Goal: Transaction & Acquisition: Purchase product/service

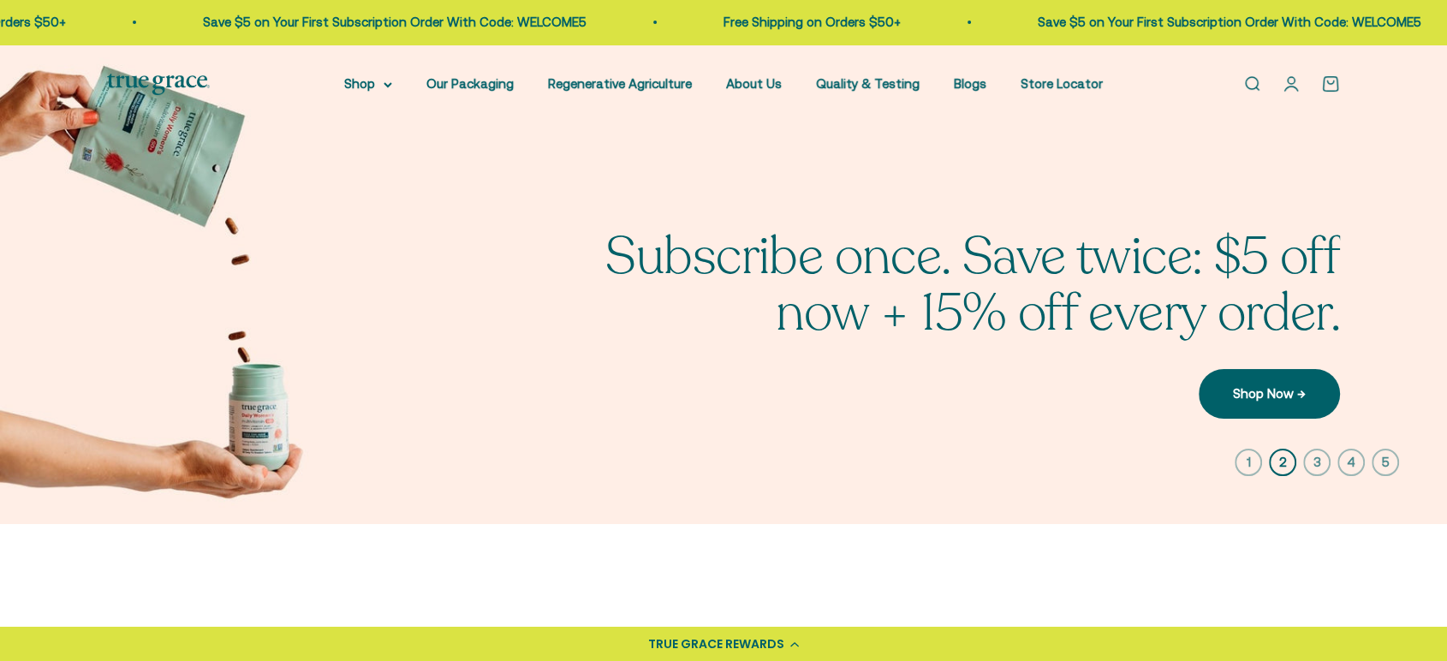
click at [1248, 91] on link "Open search" at bounding box center [1251, 83] width 19 height 19
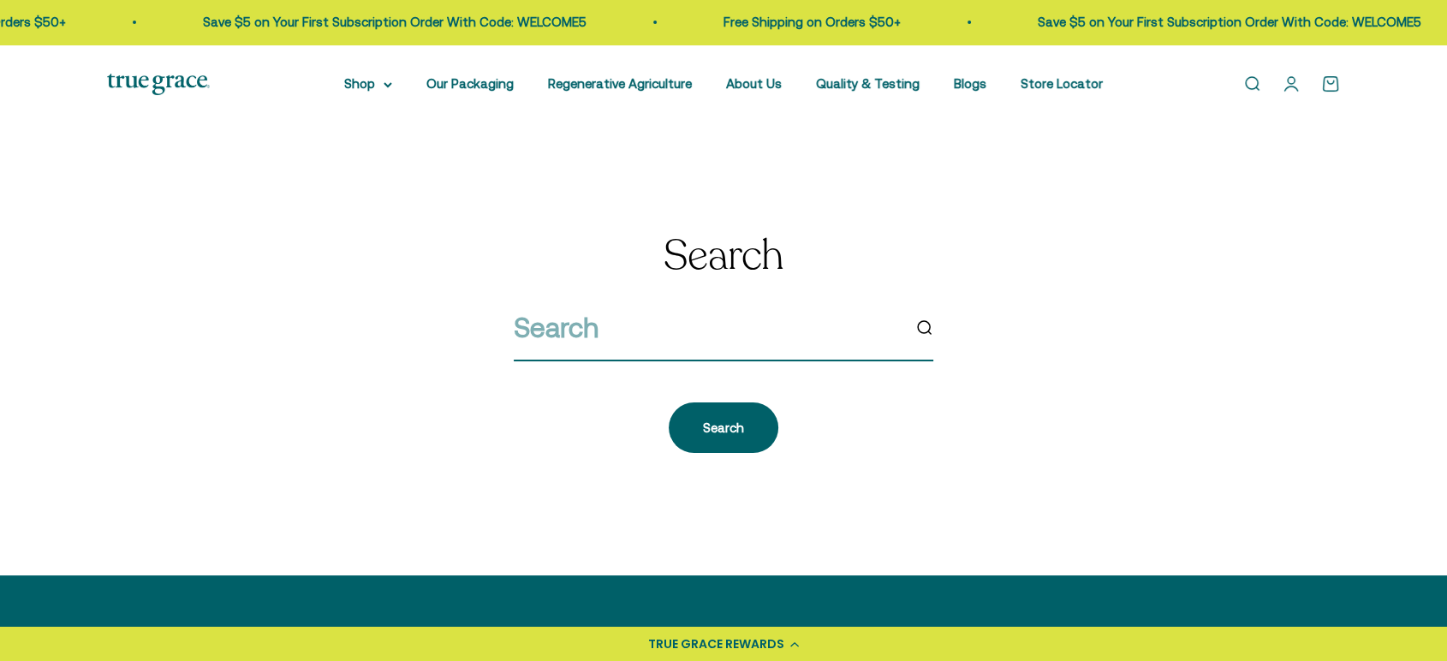
click at [622, 342] on input "search" at bounding box center [707, 328] width 387 height 44
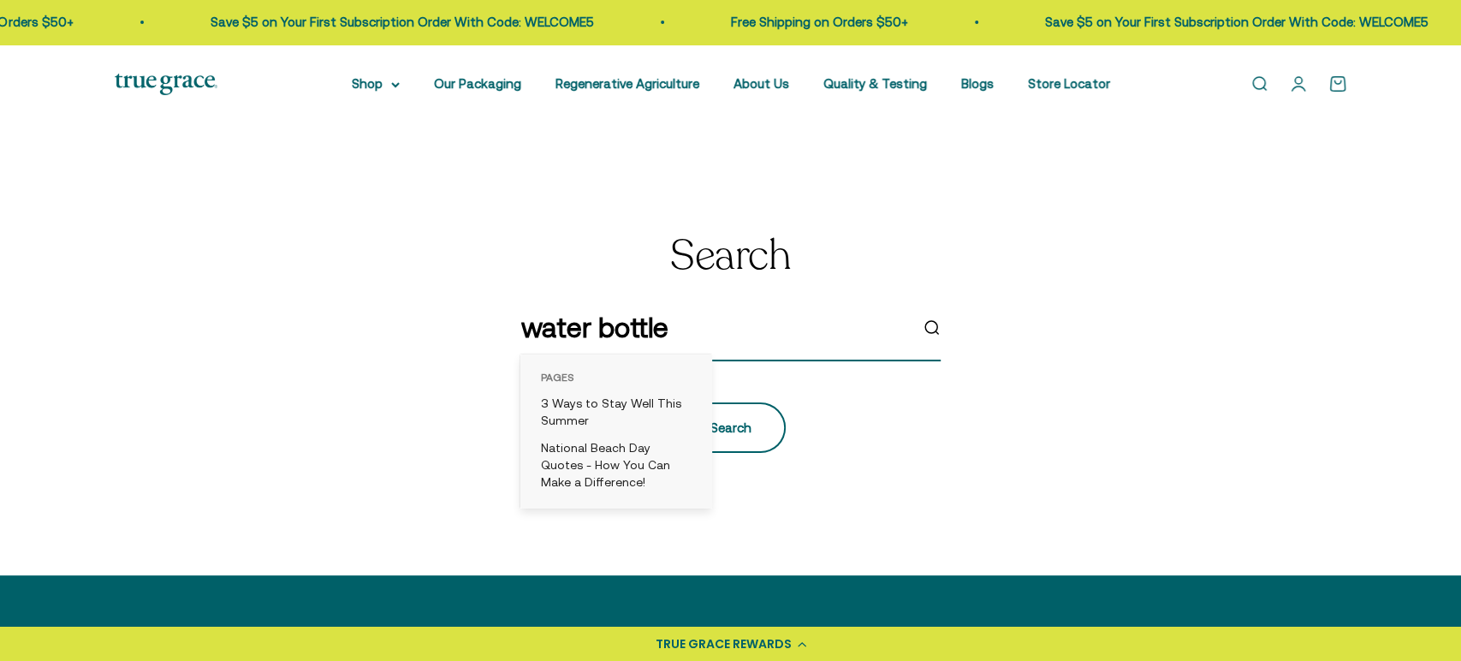
type input "water bottle"
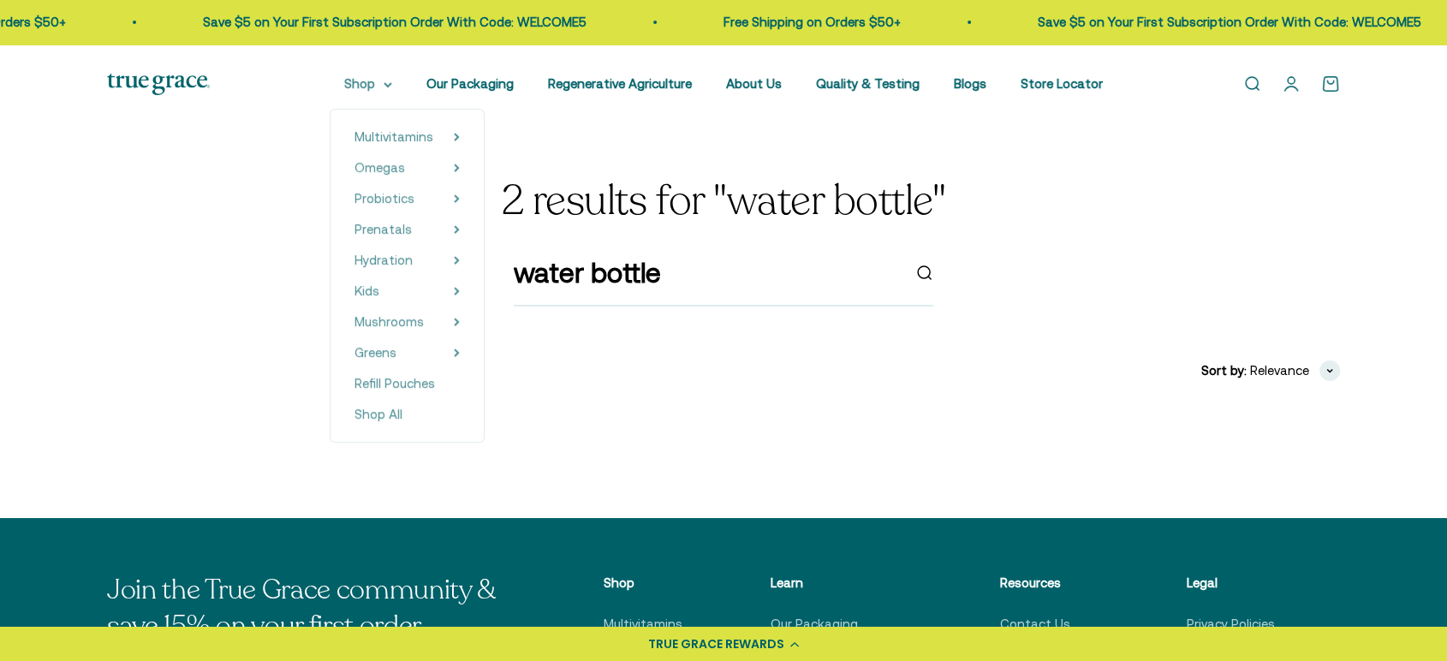
click at [391, 87] on summary "Shop" at bounding box center [368, 84] width 48 height 21
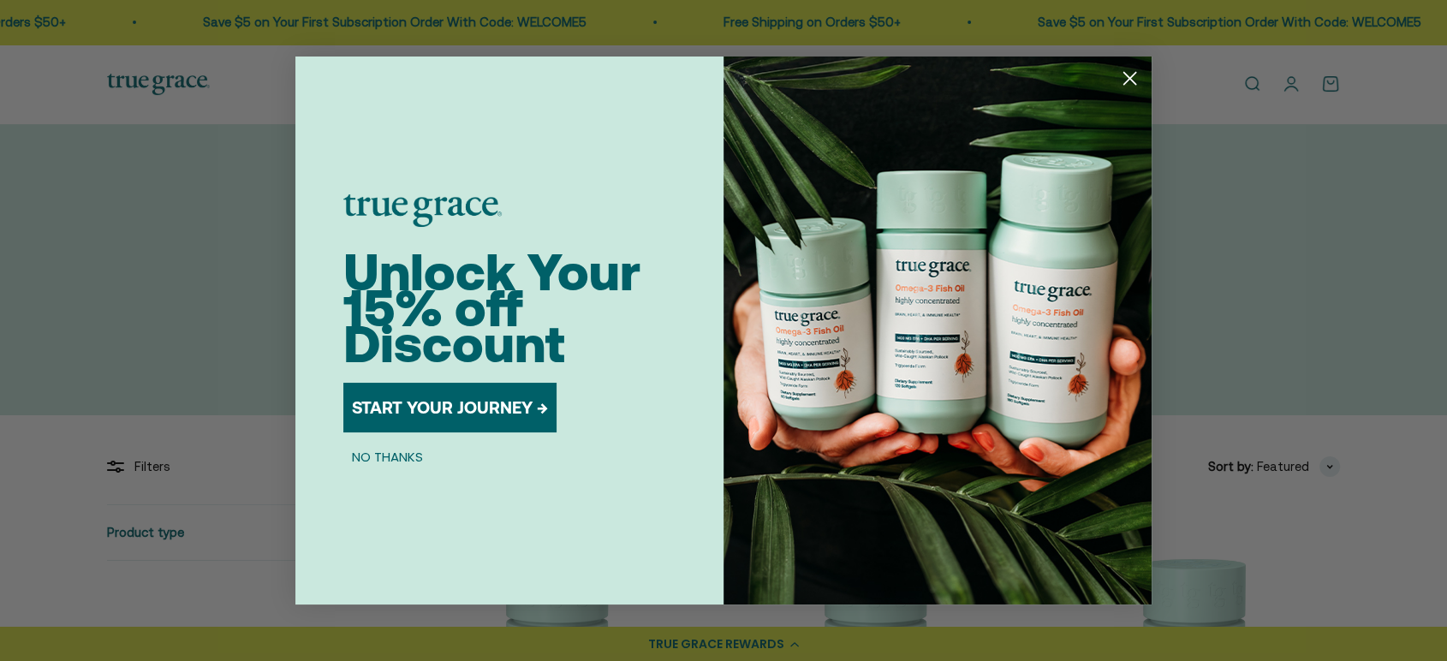
click at [1124, 80] on circle "Close dialog" at bounding box center [1129, 78] width 28 height 28
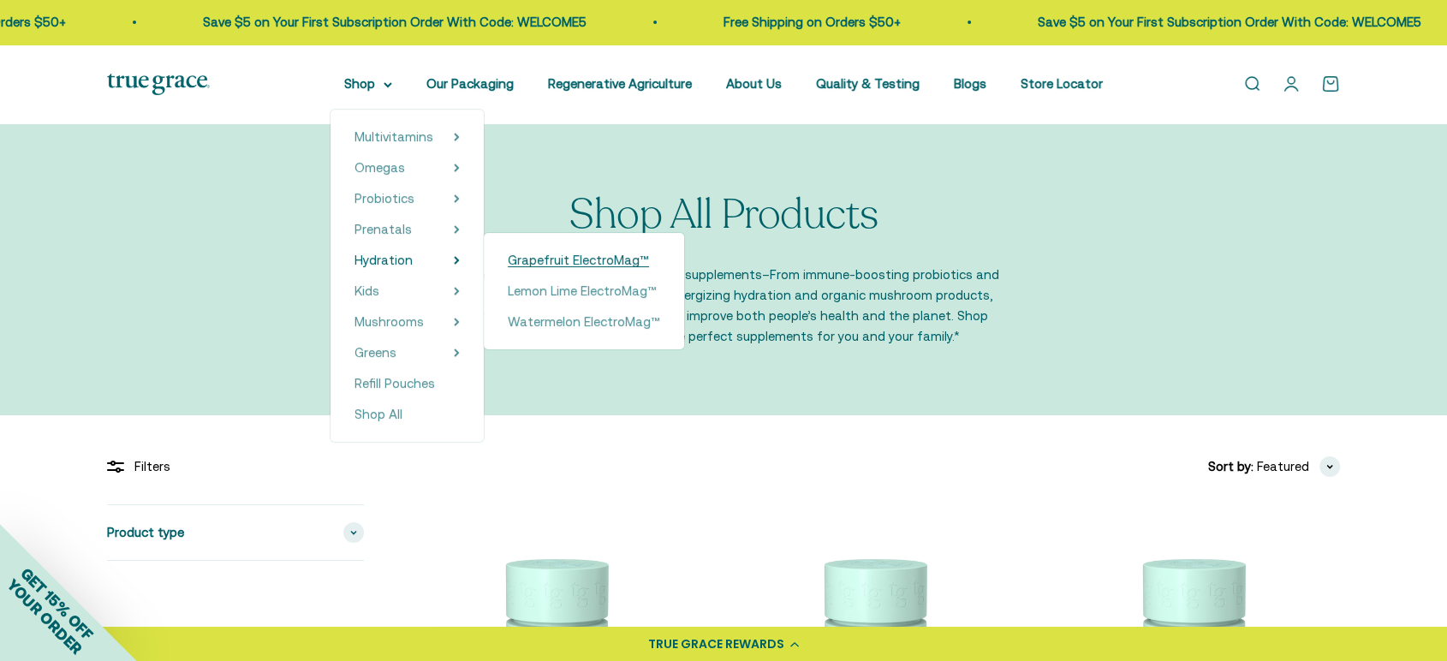
click at [568, 264] on span "Grapefruit ElectroMag™" at bounding box center [578, 260] width 141 height 15
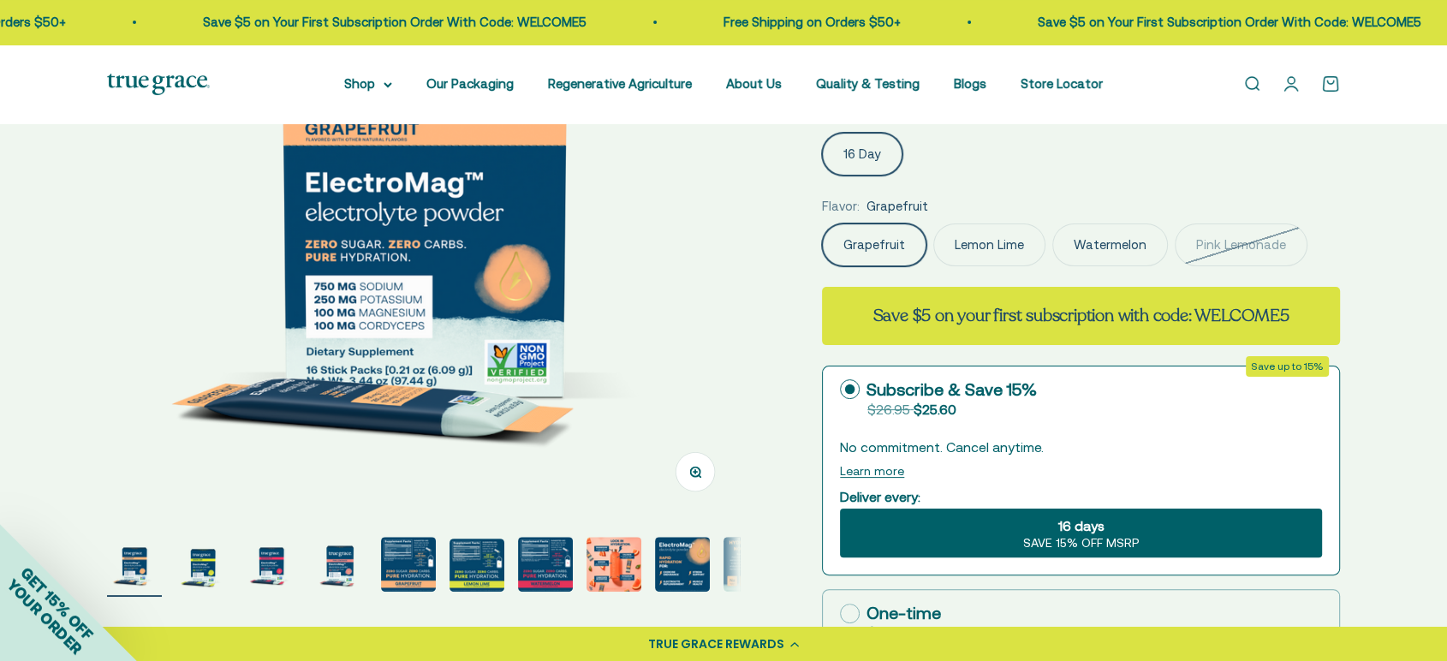
scroll to position [285, 0]
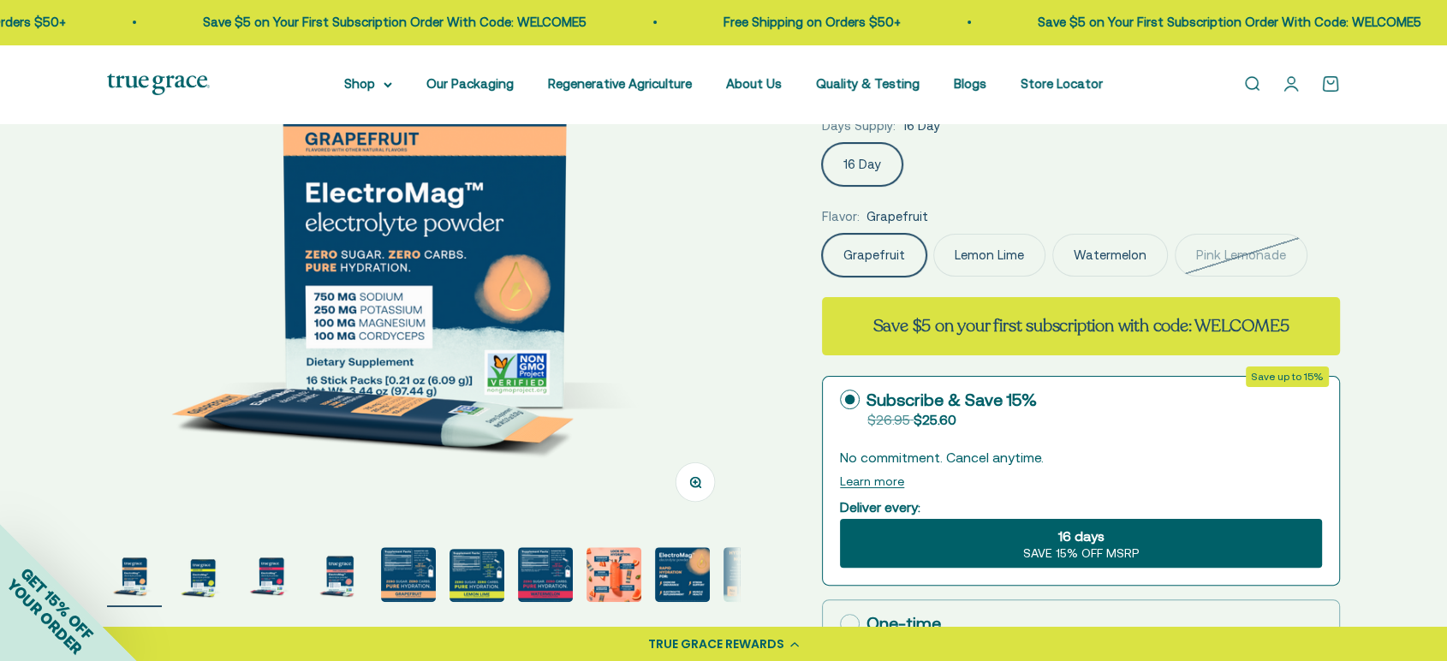
click at [1219, 252] on label "Pink Lemonade" at bounding box center [1240, 255] width 133 height 43
click at [822, 234] on input "Pink Lemonade" at bounding box center [821, 233] width 1 height 1
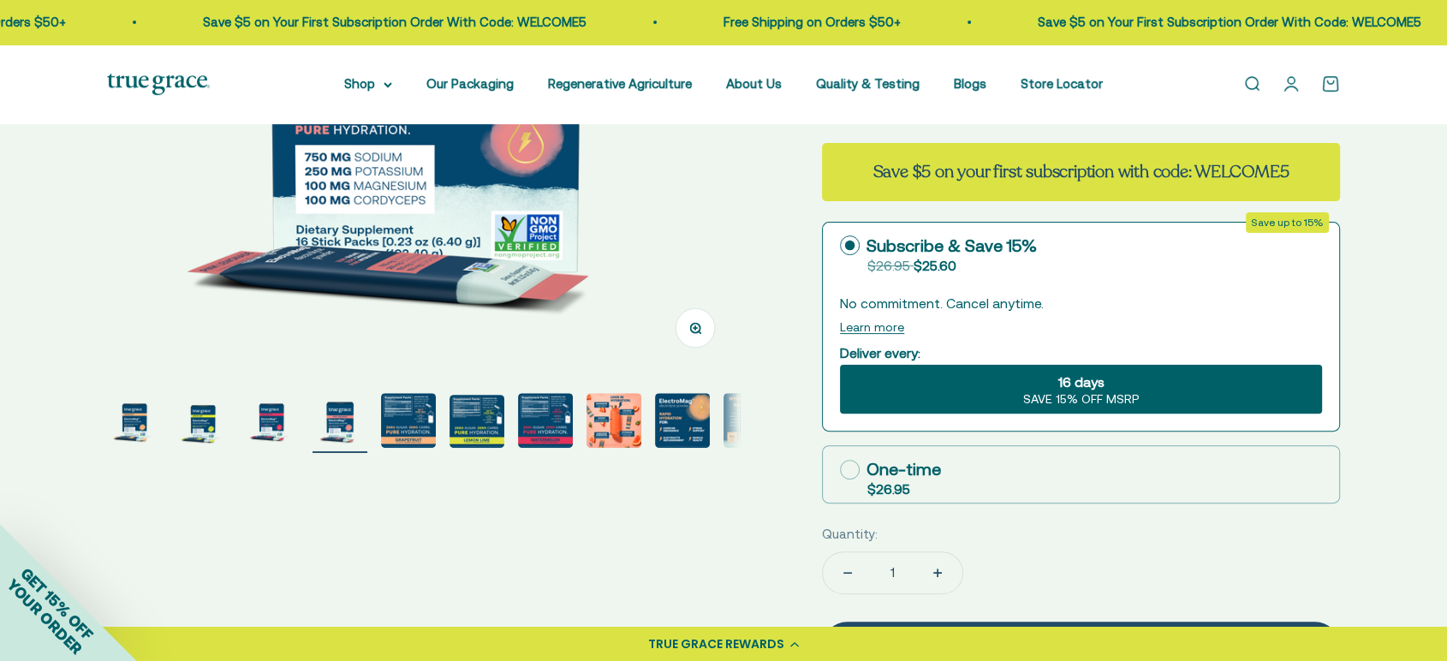
scroll to position [475, 0]
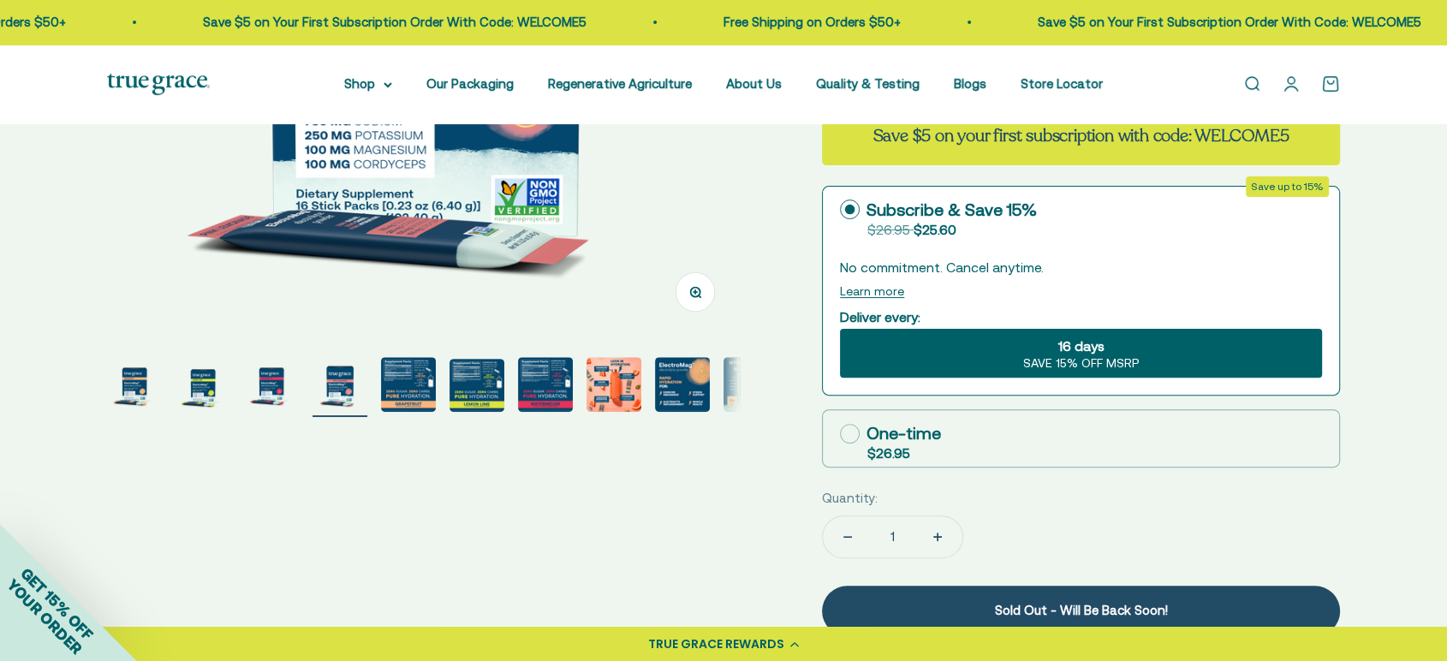
drag, startPoint x: 651, startPoint y: 385, endPoint x: 670, endPoint y: 514, distance: 129.9
click at [670, 514] on div "Zoom Go to item 1 Go to item 2 Go to item 3 Go to item 4 Go to item 5 Go to ite…" at bounding box center [723, 375] width 1233 height 1342
click at [288, 534] on div "Zoom Go to item 1 Go to item 2 Go to item 3 Go to item 4 Go to item 5 Go to ite…" at bounding box center [723, 375] width 1233 height 1342
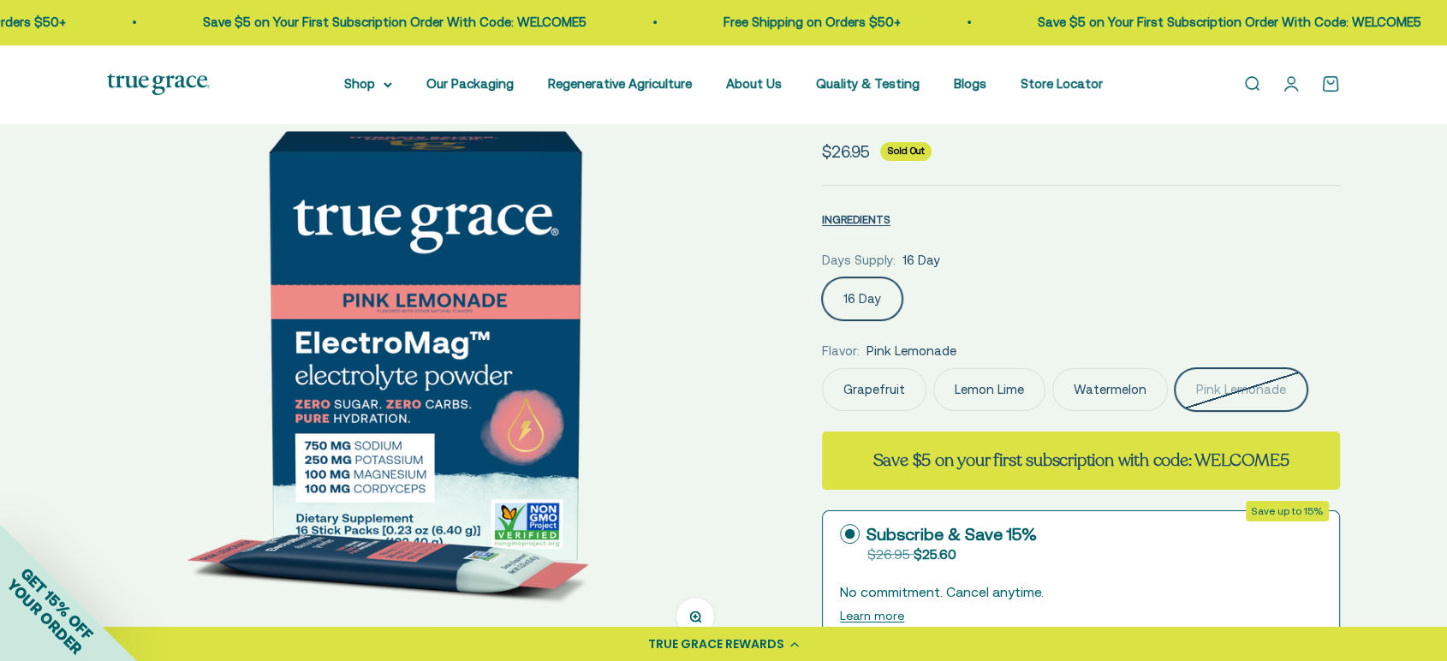
scroll to position [95, 0]
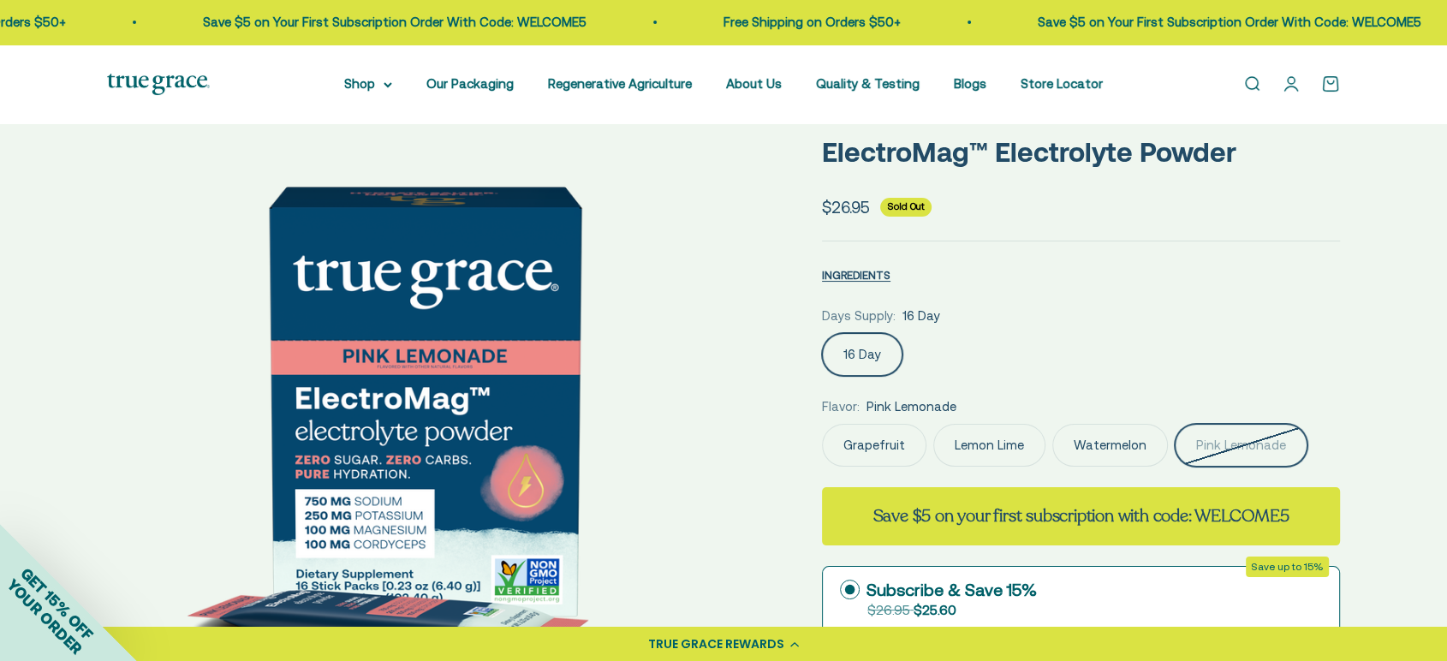
click at [562, 369] on img at bounding box center [424, 400] width 633 height 633
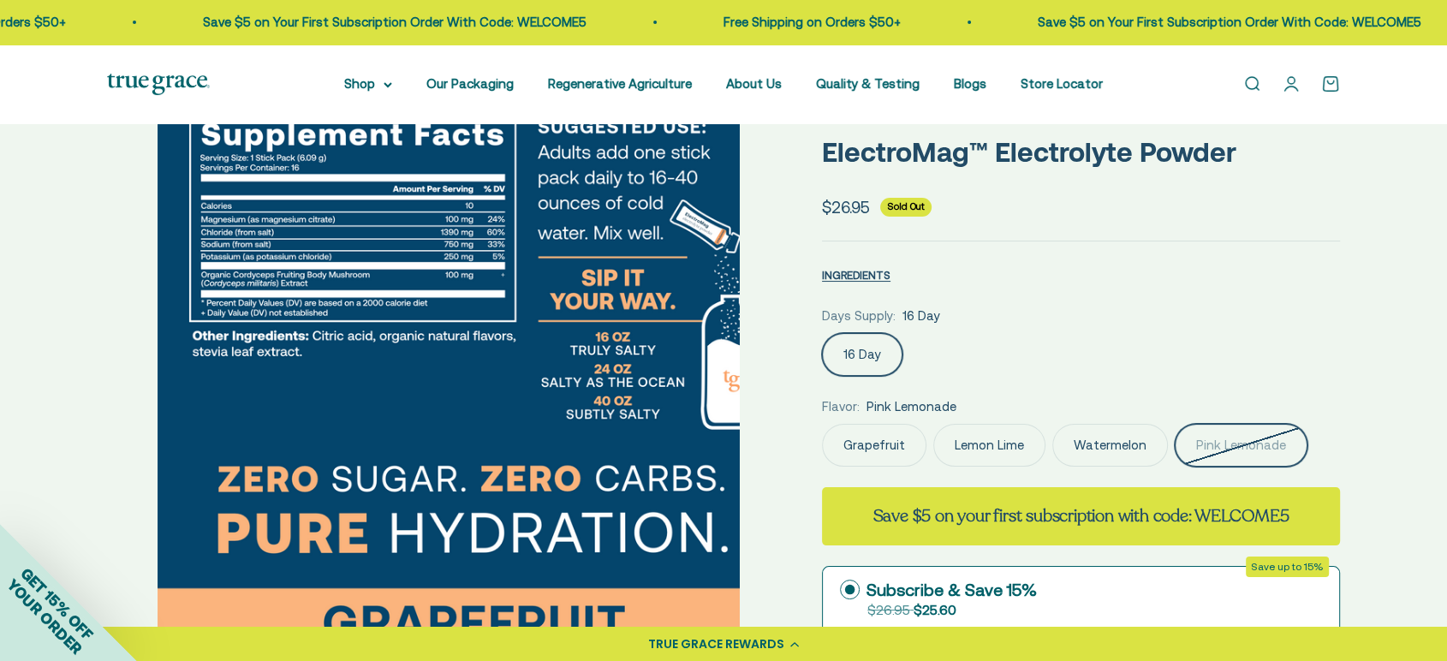
scroll to position [0, 2613]
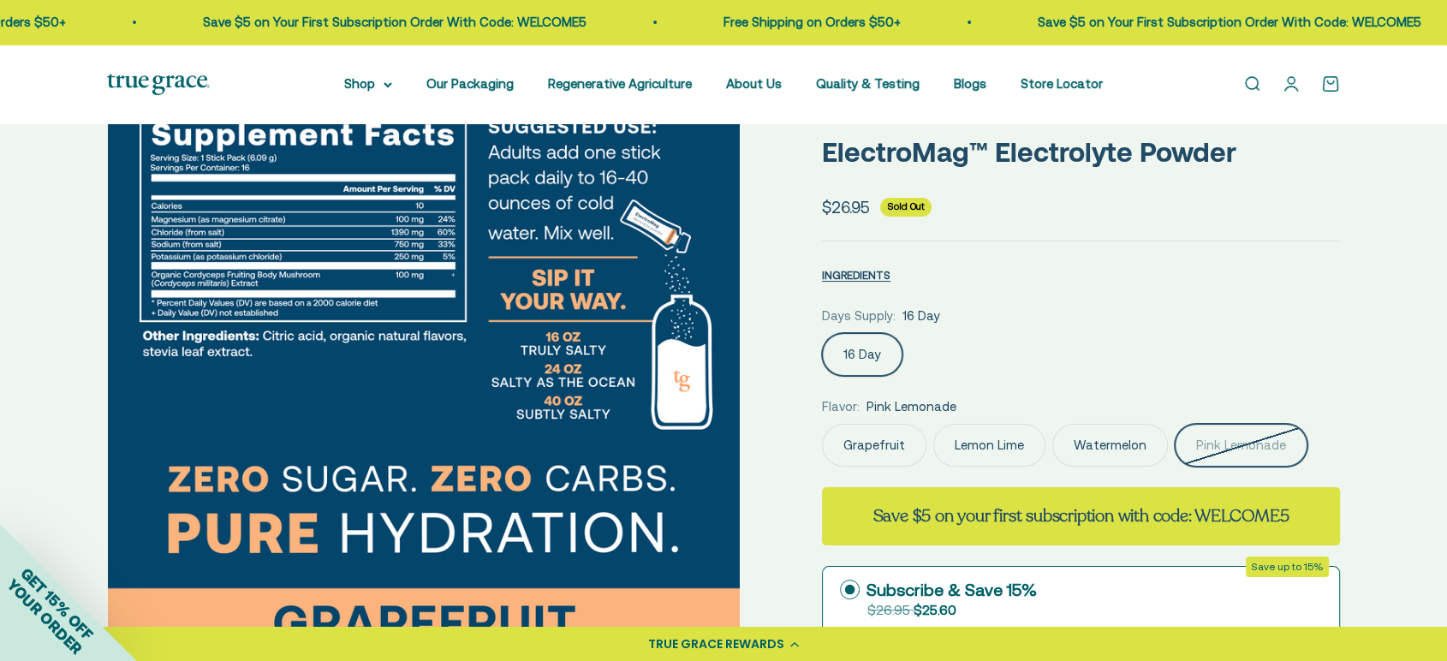
click at [559, 372] on img at bounding box center [424, 400] width 633 height 633
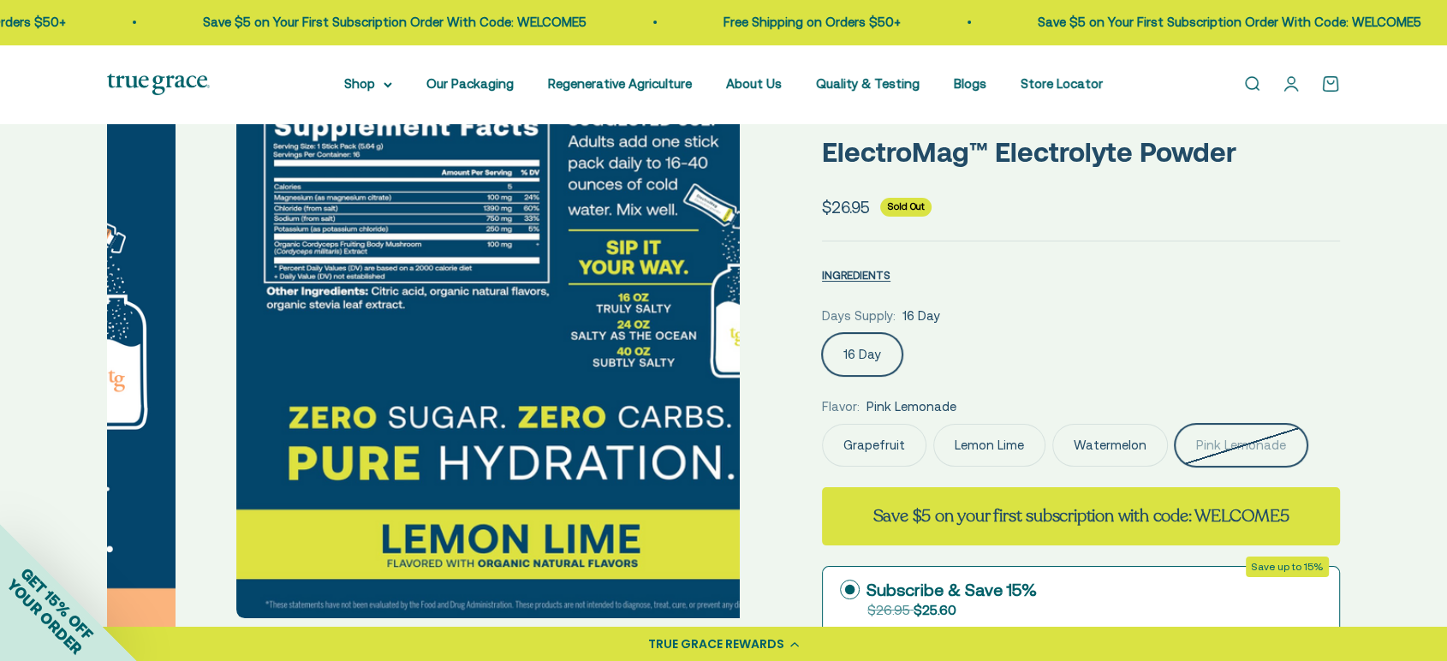
scroll to position [0, 3266]
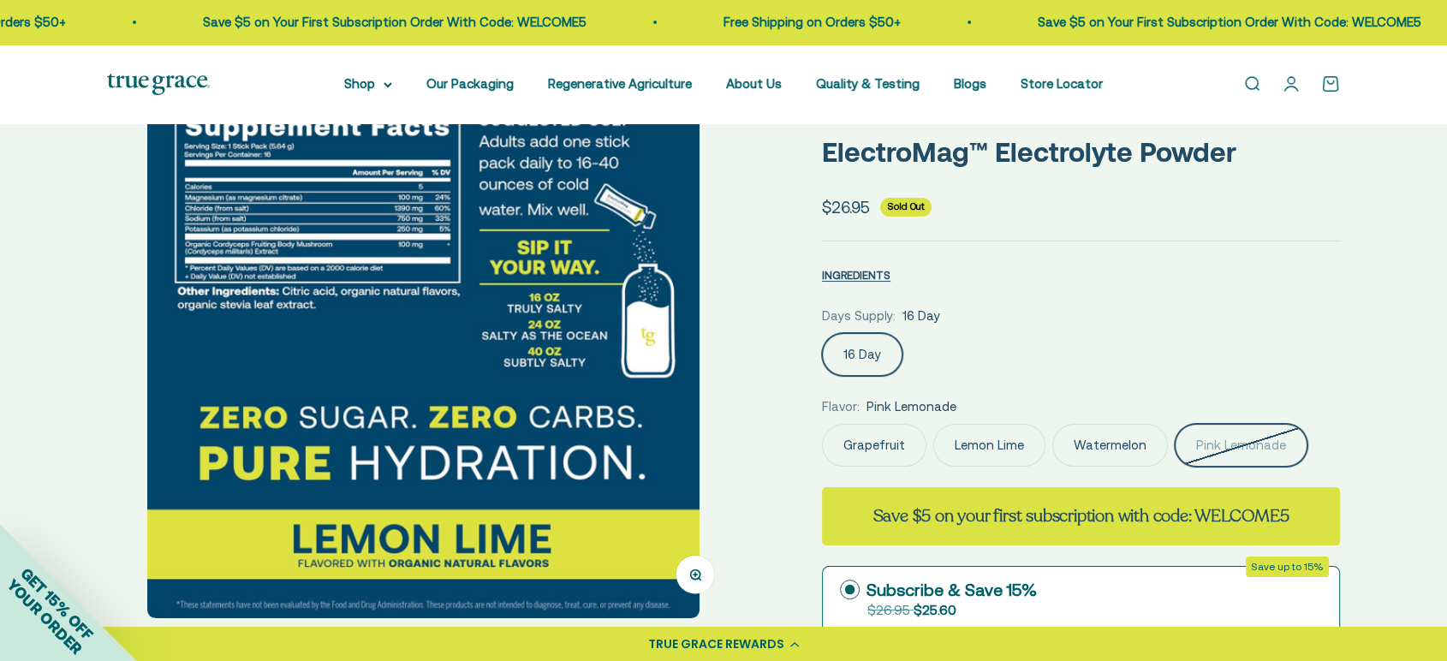
click at [559, 372] on img at bounding box center [423, 351] width 552 height 535
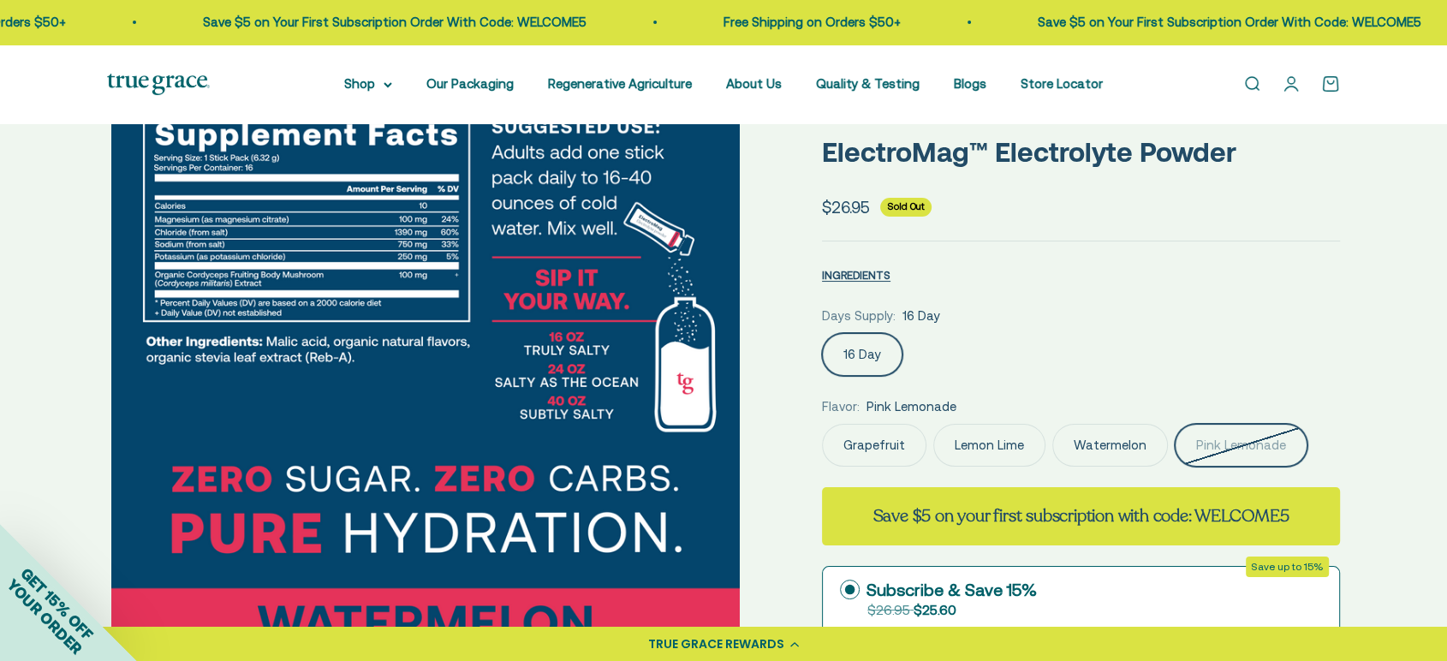
scroll to position [0, 3920]
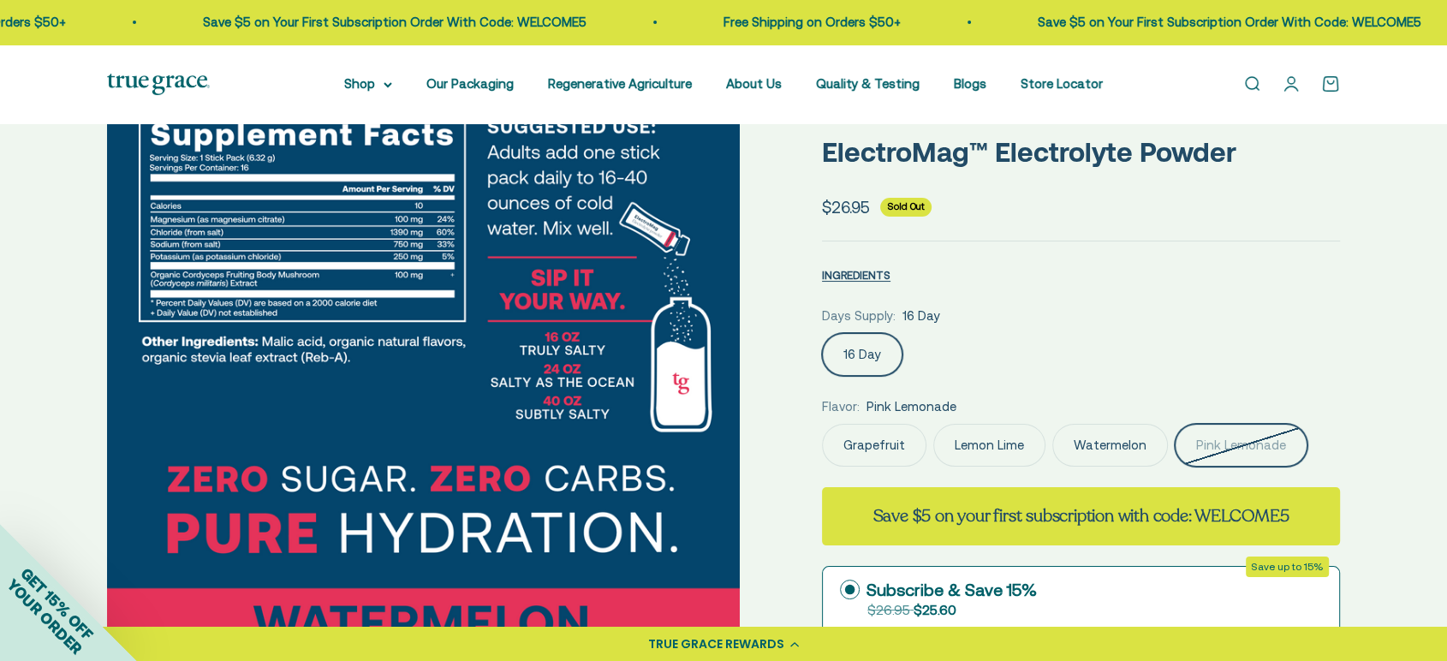
click at [559, 372] on img at bounding box center [423, 400] width 633 height 633
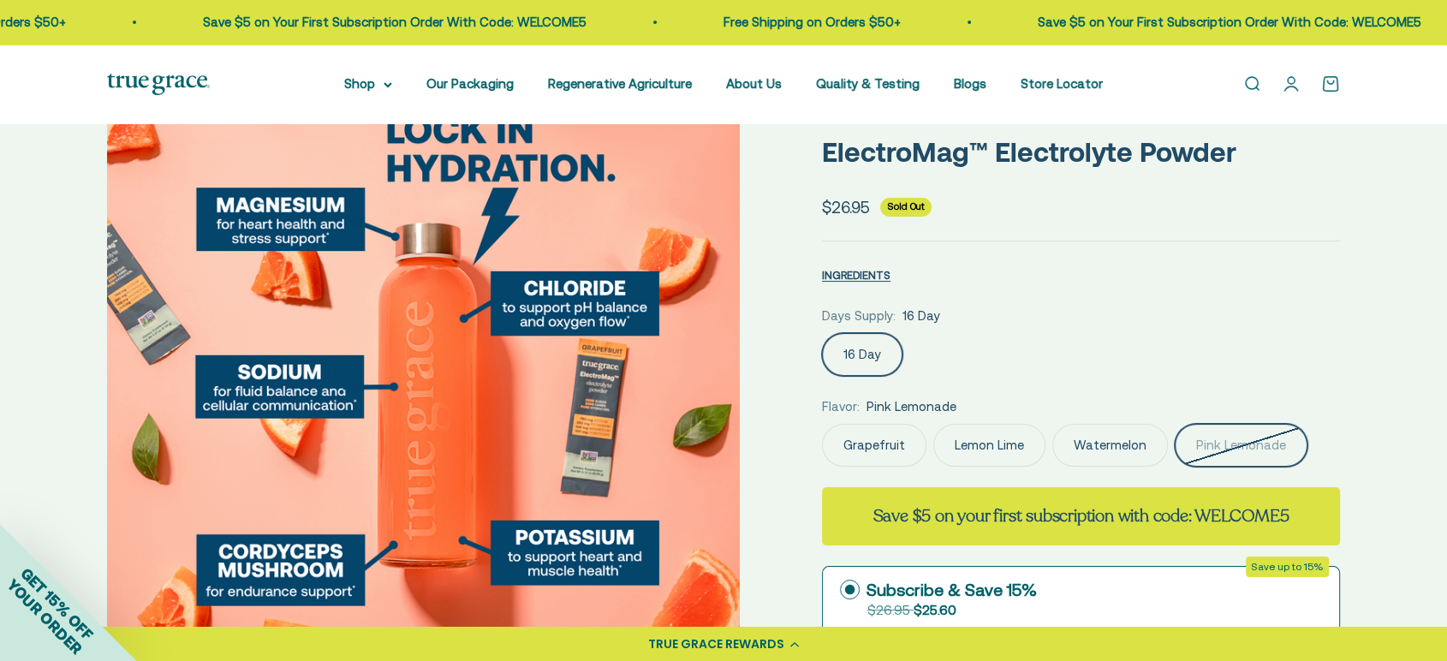
click at [559, 372] on img at bounding box center [423, 400] width 633 height 633
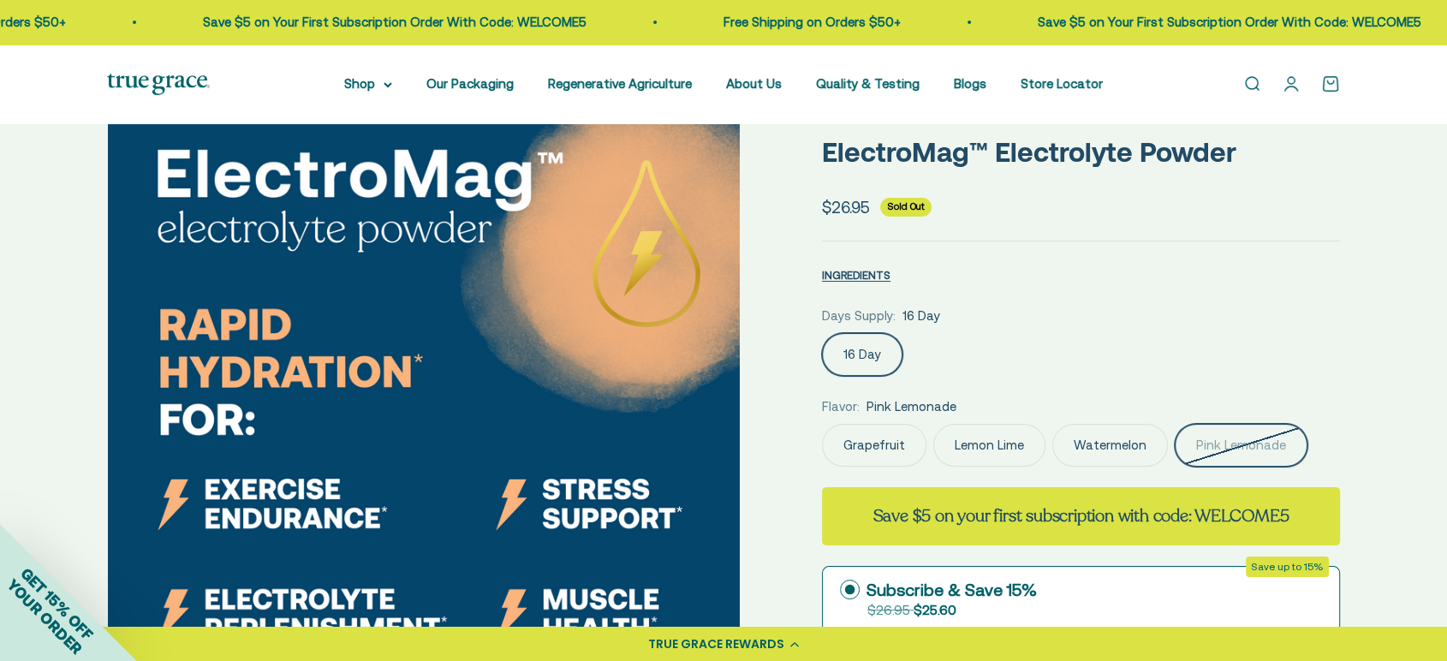
click at [559, 372] on img at bounding box center [424, 400] width 633 height 633
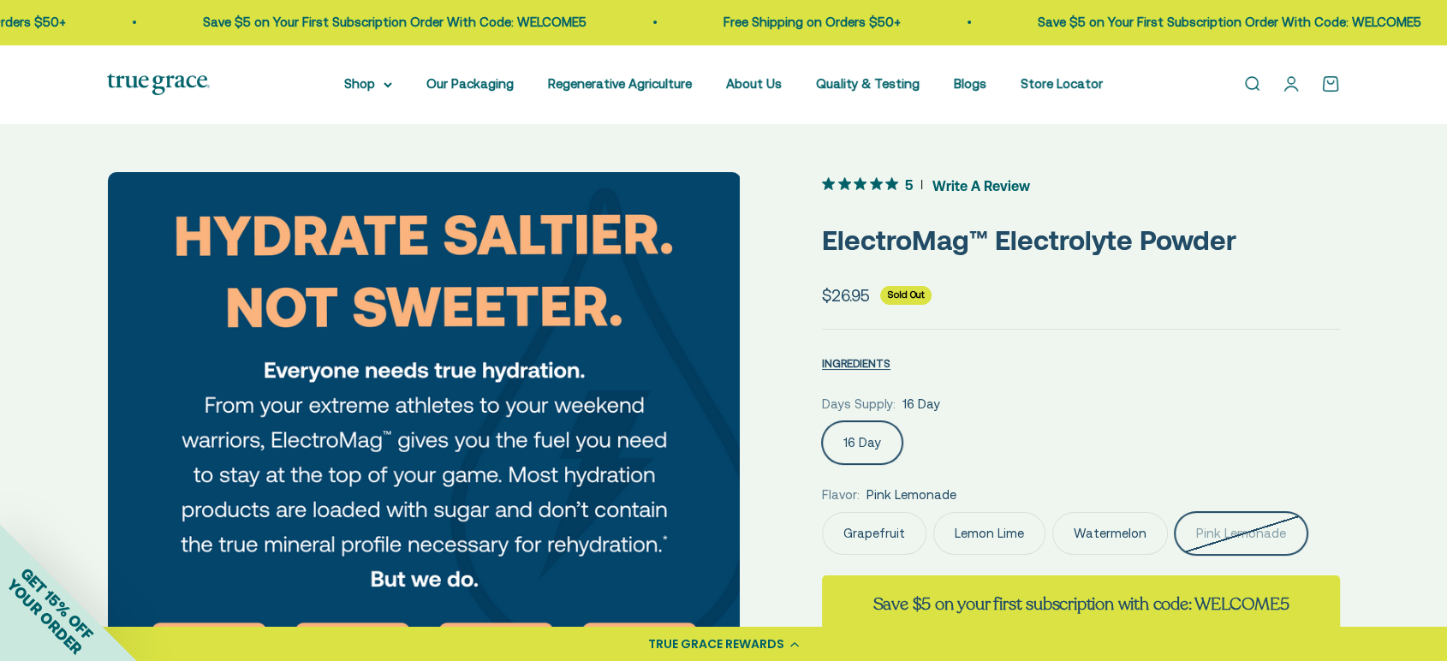
scroll to position [0, 0]
